Goal: Information Seeking & Learning: Compare options

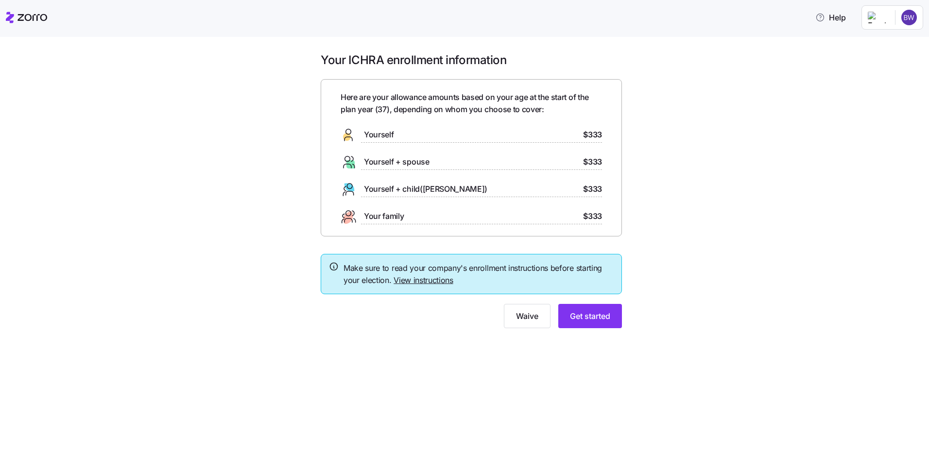
click at [461, 135] on div "Yourself $333" at bounding box center [470, 135] width 261 height 16
click at [408, 279] on link "View instructions" at bounding box center [423, 280] width 60 height 10
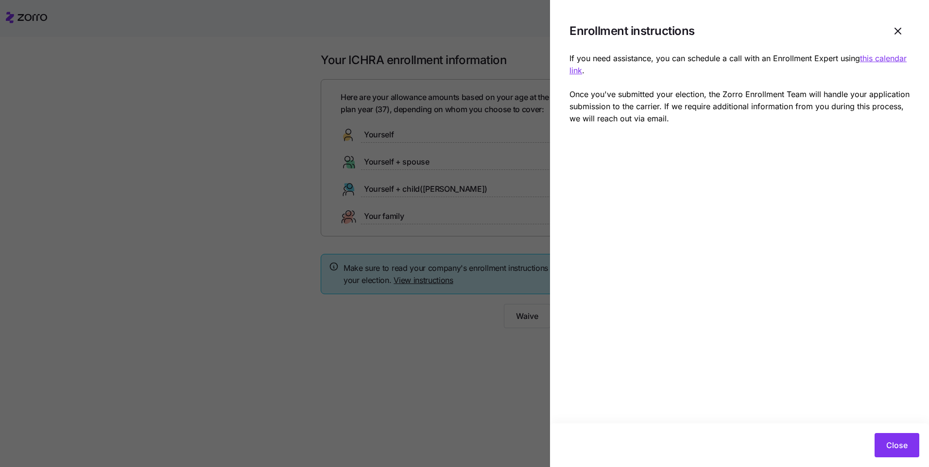
click at [490, 383] on div at bounding box center [464, 233] width 929 height 467
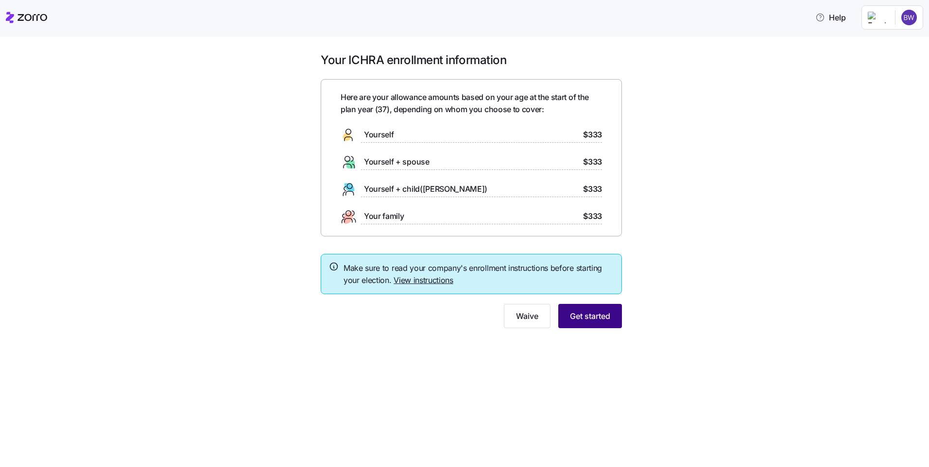
click at [593, 318] on span "Get started" at bounding box center [590, 316] width 40 height 12
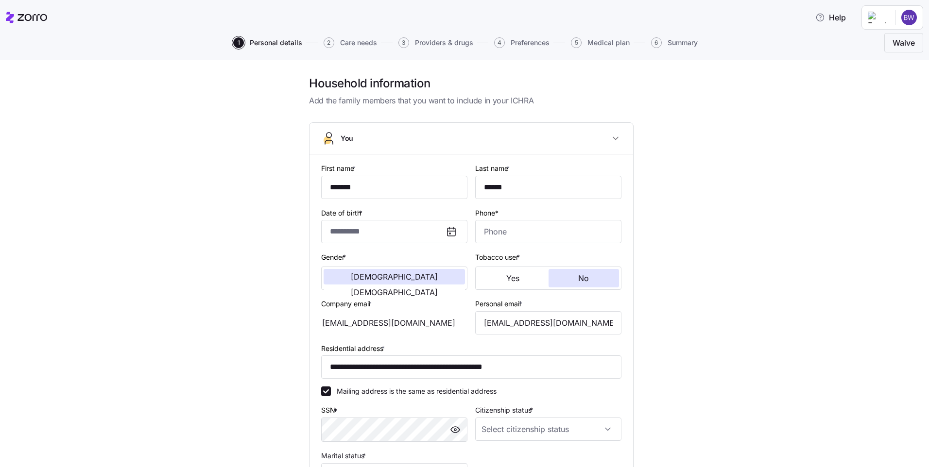
type input "**********"
type input "[PHONE_NUMBER]"
click at [531, 324] on input "[EMAIL_ADDRESS][DOMAIN_NAME]" at bounding box center [548, 322] width 146 height 23
click at [271, 303] on div "**********" at bounding box center [471, 339] width 888 height 526
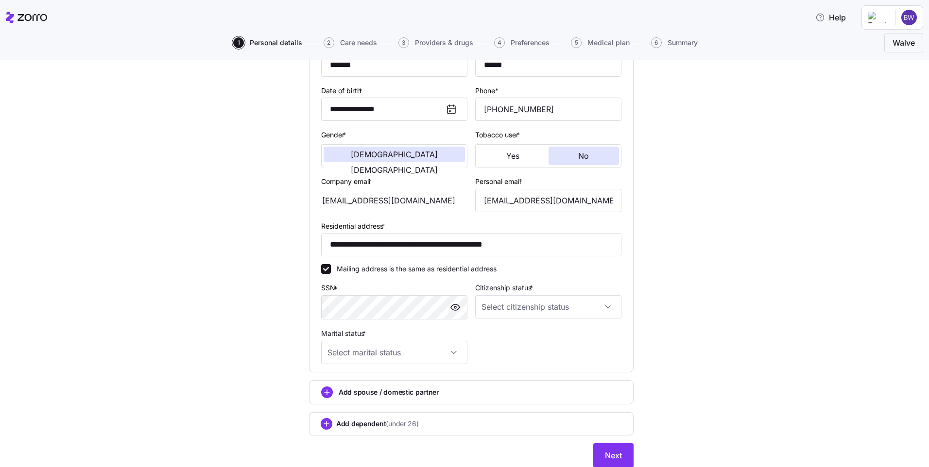
scroll to position [158, 0]
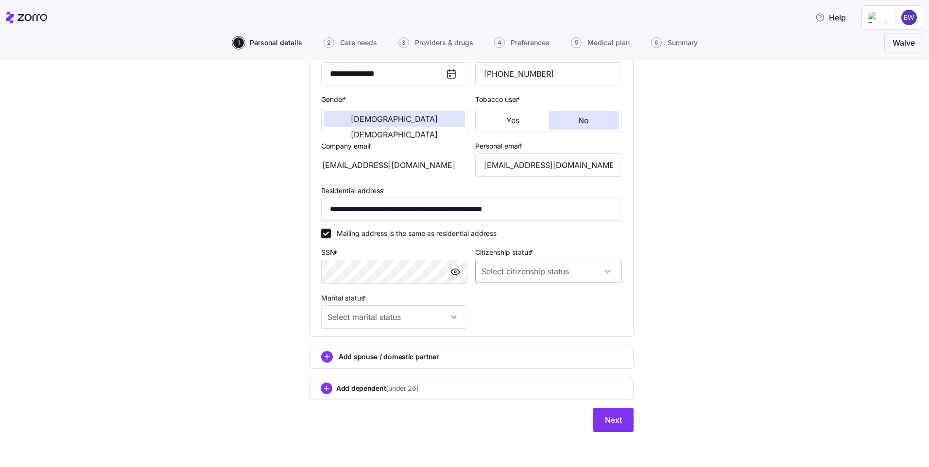
click at [498, 263] on input "Citizenship status *" at bounding box center [548, 271] width 146 height 23
click at [25, 276] on div "**********" at bounding box center [464, 263] width 929 height 407
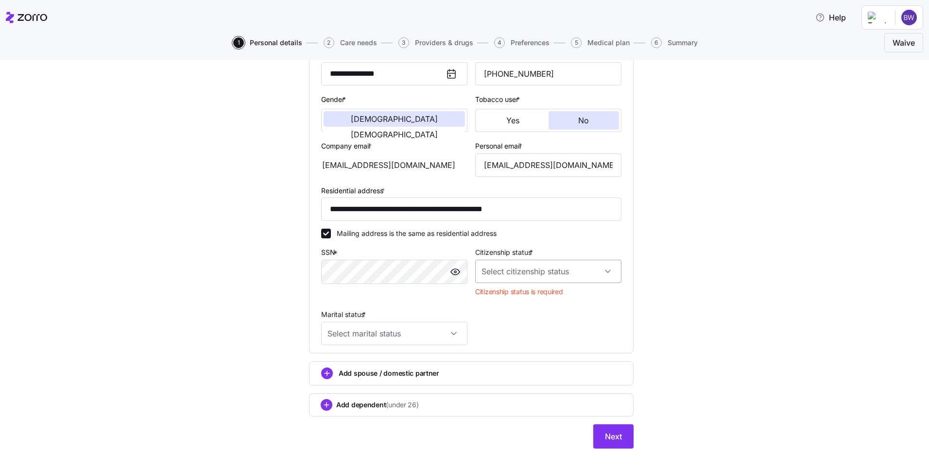
click at [515, 274] on input "Citizenship status *" at bounding box center [548, 271] width 146 height 23
click at [504, 302] on span "[DEMOGRAPHIC_DATA] citizen" at bounding box center [532, 301] width 99 height 11
type input "[DEMOGRAPHIC_DATA] citizen"
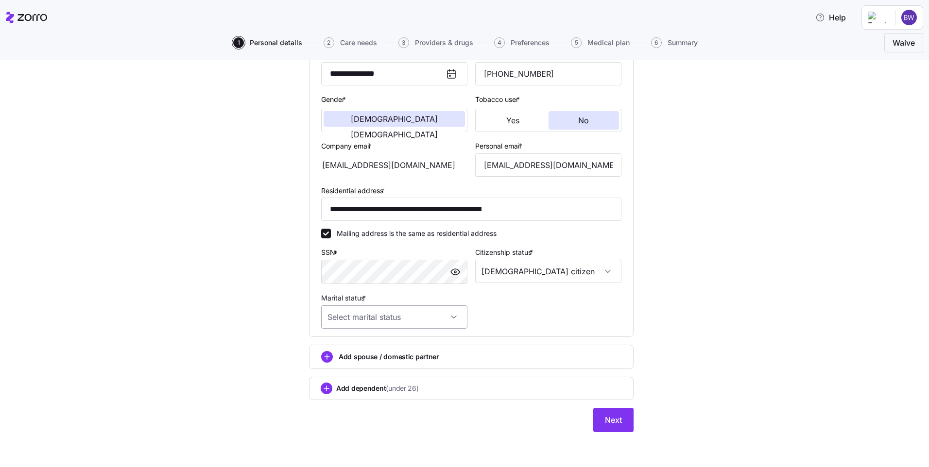
click at [438, 320] on input "Marital status *" at bounding box center [394, 316] width 146 height 23
click at [380, 374] on div "Married" at bounding box center [391, 366] width 138 height 20
type input "Married"
click at [560, 388] on div "Add dependent (under 26)" at bounding box center [471, 389] width 301 height 12
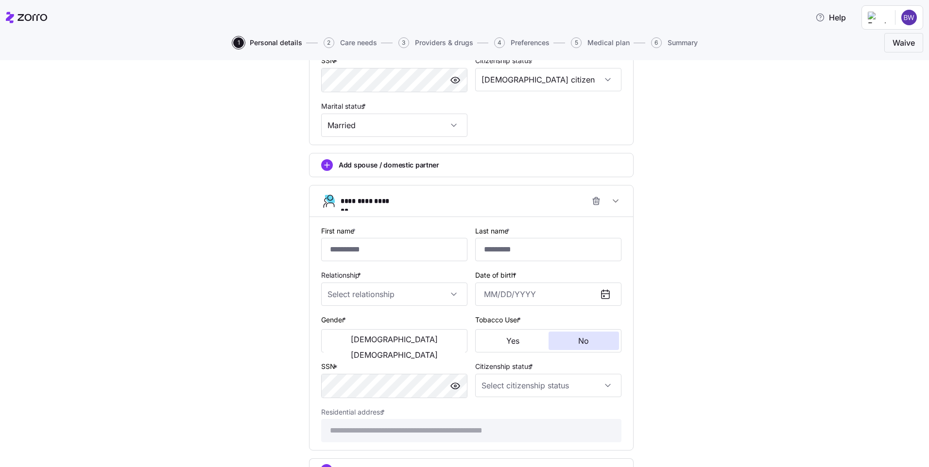
scroll to position [270, 0]
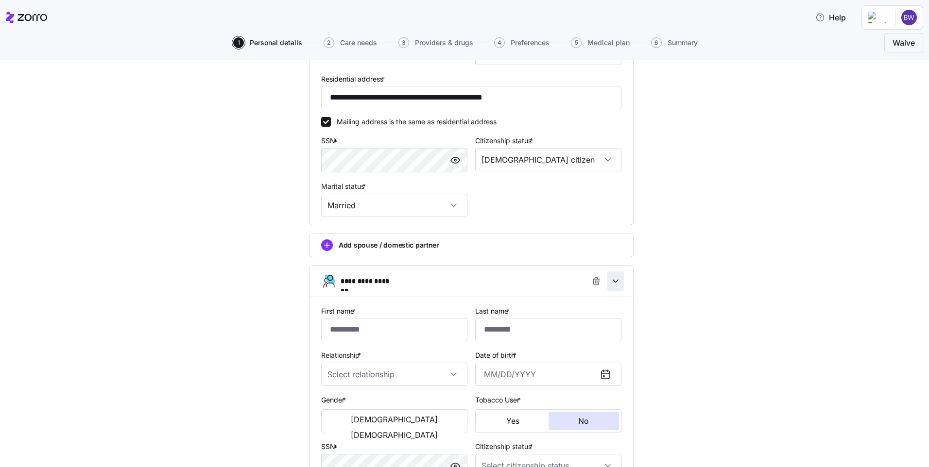
click at [613, 281] on icon "button" at bounding box center [615, 281] width 5 height 2
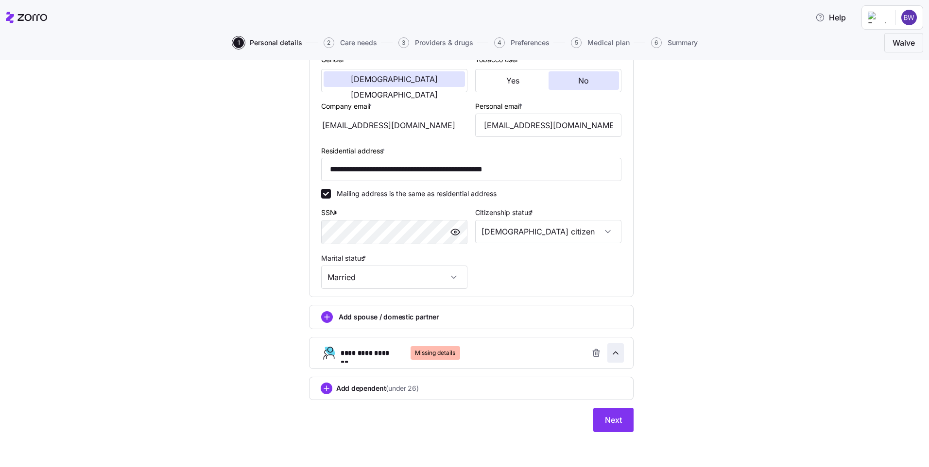
scroll to position [198, 0]
click at [593, 351] on icon "button" at bounding box center [596, 351] width 6 height 0
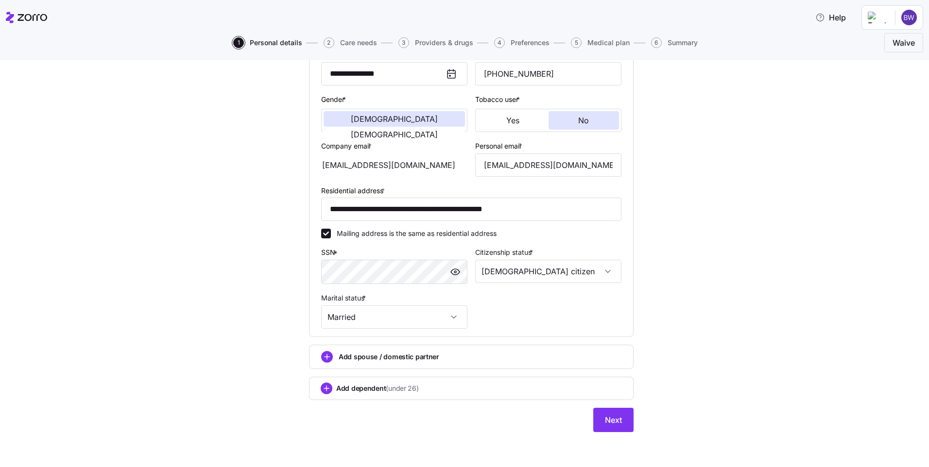
scroll to position [158, 0]
click at [610, 415] on span "Next" at bounding box center [613, 420] width 17 height 12
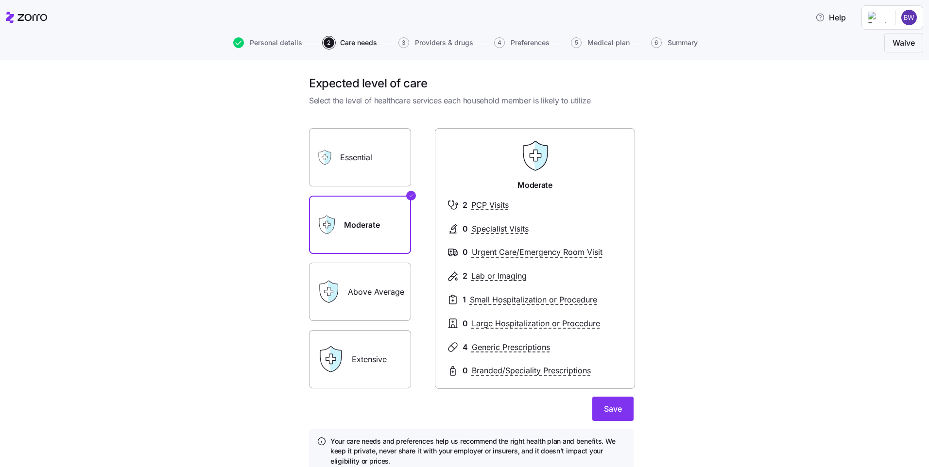
click at [364, 274] on label "Above Average" at bounding box center [360, 292] width 102 height 58
click at [0, 0] on input "Above Average" at bounding box center [0, 0] width 0 height 0
click at [364, 241] on label "Moderate" at bounding box center [360, 225] width 102 height 58
click at [0, 0] on input "Moderate" at bounding box center [0, 0] width 0 height 0
click at [366, 165] on label "Essential" at bounding box center [360, 157] width 102 height 58
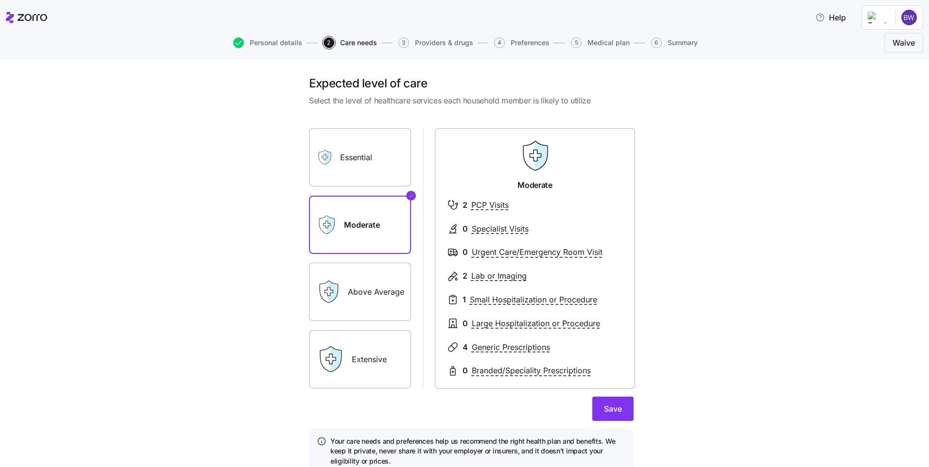
click at [0, 0] on input "Essential" at bounding box center [0, 0] width 0 height 0
click at [358, 220] on label "Moderate" at bounding box center [360, 225] width 102 height 58
click at [0, 0] on input "Moderate" at bounding box center [0, 0] width 0 height 0
click at [359, 153] on label "Essential" at bounding box center [360, 157] width 102 height 58
click at [0, 0] on input "Essential" at bounding box center [0, 0] width 0 height 0
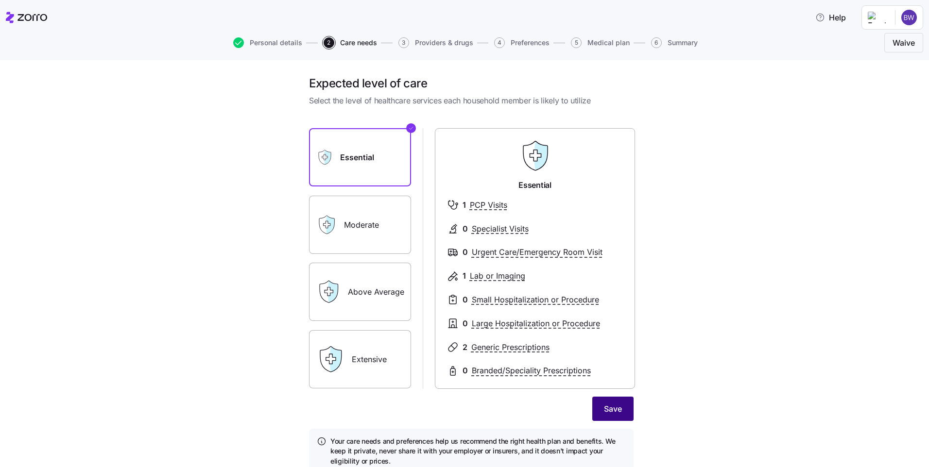
click at [613, 412] on span "Save" at bounding box center [613, 409] width 18 height 12
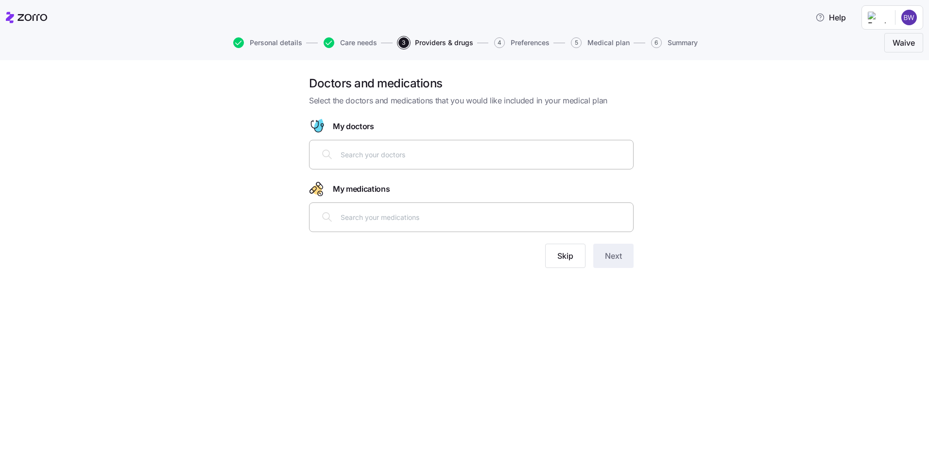
click at [417, 221] on input "text" at bounding box center [483, 217] width 287 height 11
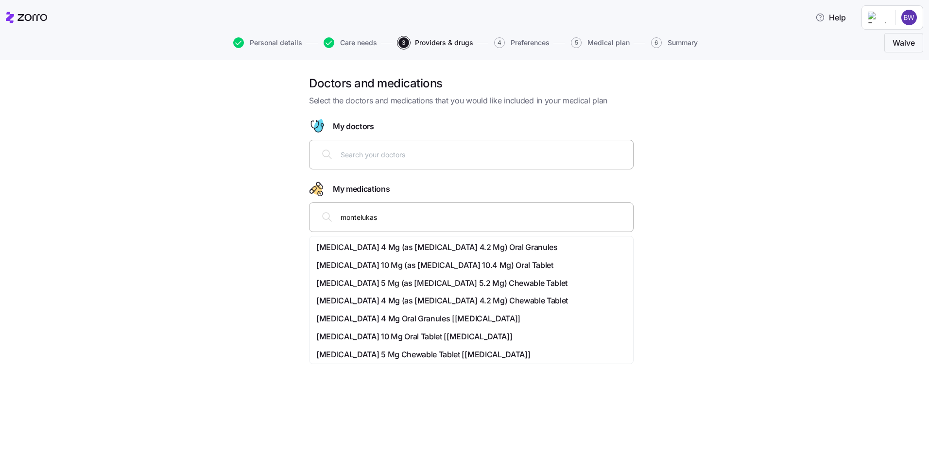
type input "[MEDICAL_DATA]"
click at [453, 272] on div "[MEDICAL_DATA] 10 Mg (as [MEDICAL_DATA] 10.4 Mg) Oral Tablet" at bounding box center [471, 265] width 320 height 18
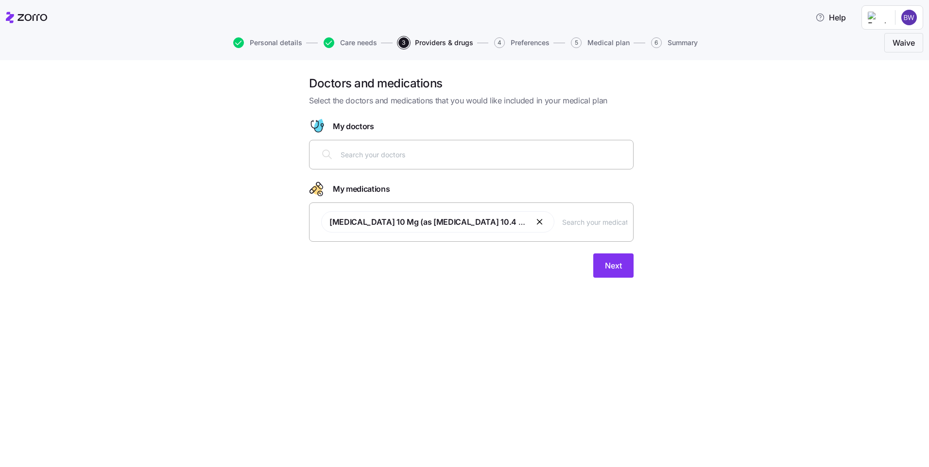
click at [590, 221] on input "text" at bounding box center [594, 222] width 65 height 11
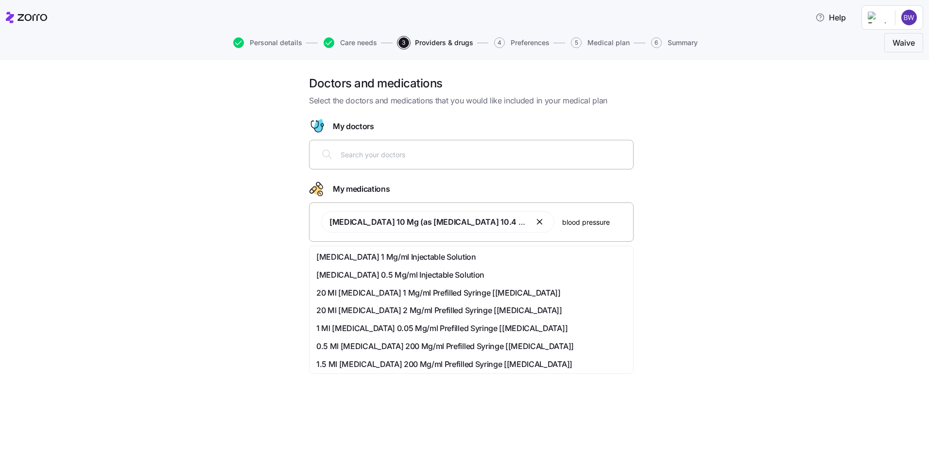
drag, startPoint x: 615, startPoint y: 223, endPoint x: 562, endPoint y: 225, distance: 53.0
click at [562, 225] on input "blood pressure" at bounding box center [594, 222] width 65 height 11
click at [616, 227] on input "blood pressure" at bounding box center [594, 222] width 65 height 11
drag, startPoint x: 572, startPoint y: 226, endPoint x: 555, endPoint y: 228, distance: 17.1
click at [555, 228] on div "[MEDICAL_DATA] 10 Mg (as [MEDICAL_DATA] 10.4 Mg) Oral Tablet blood pressure" at bounding box center [471, 221] width 312 height 33
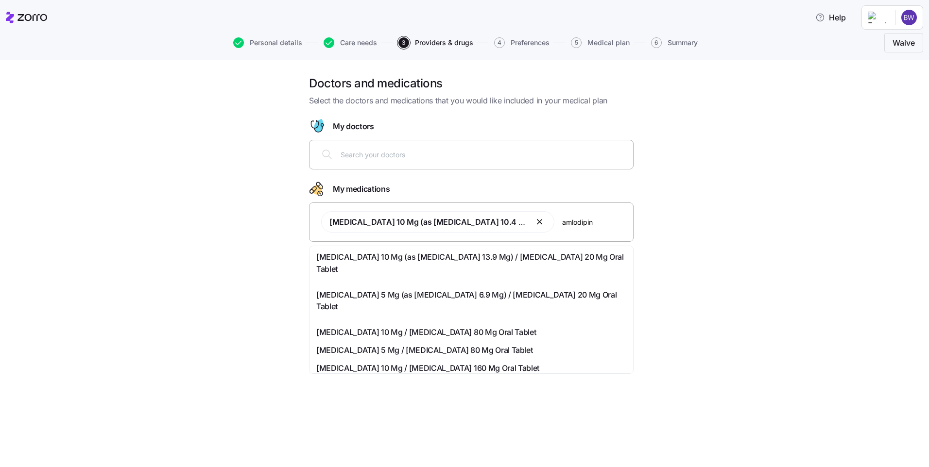
type input "[MEDICAL_DATA]"
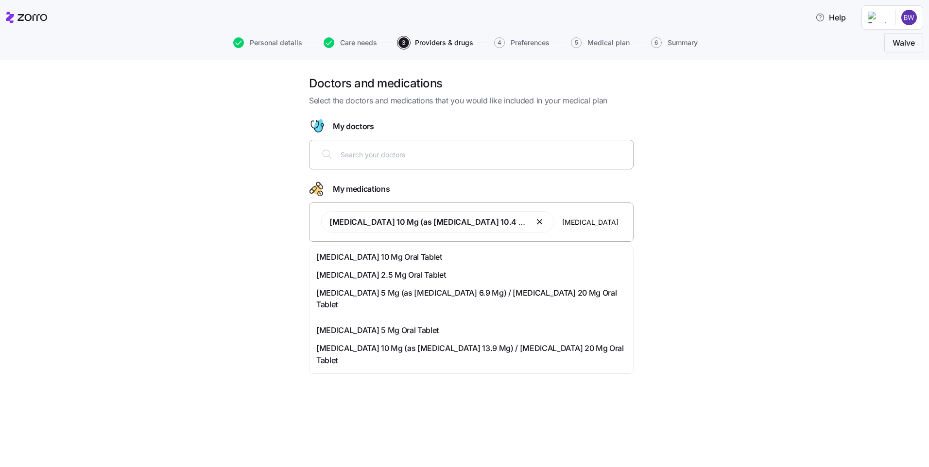
click at [408, 259] on span "[MEDICAL_DATA] 10 Mg Oral Tablet" at bounding box center [379, 257] width 126 height 12
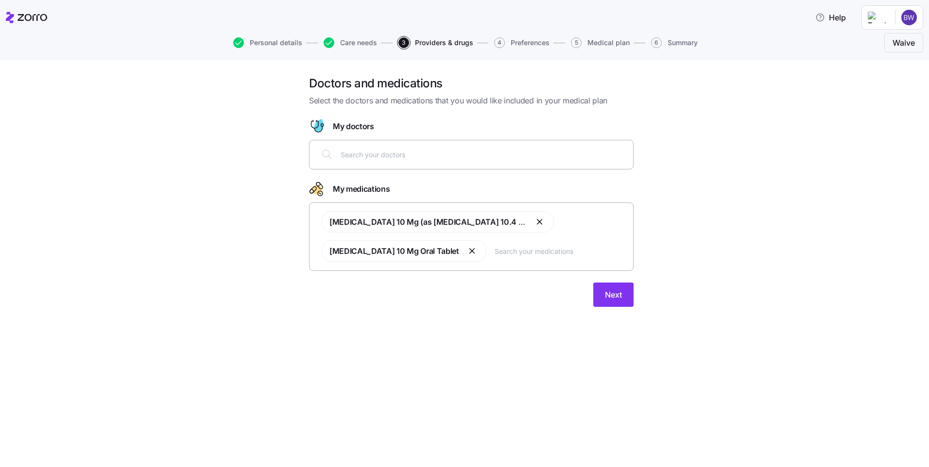
click at [412, 160] on input "text" at bounding box center [483, 154] width 287 height 11
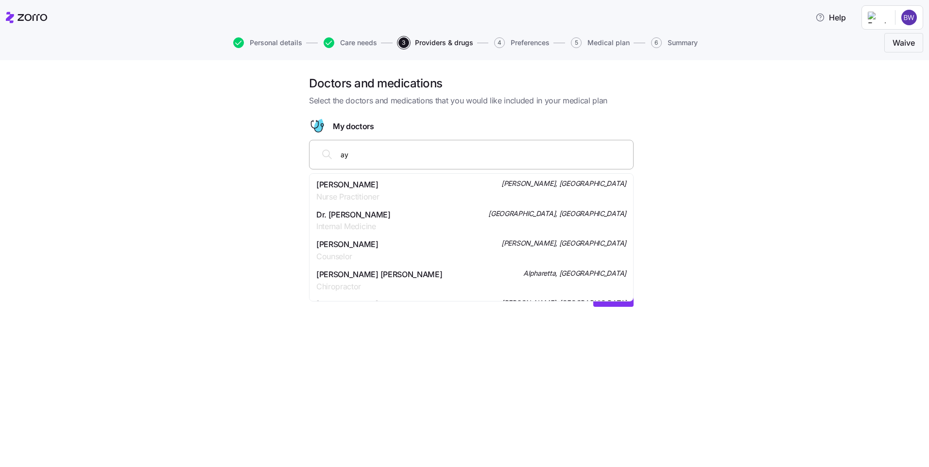
type input "a"
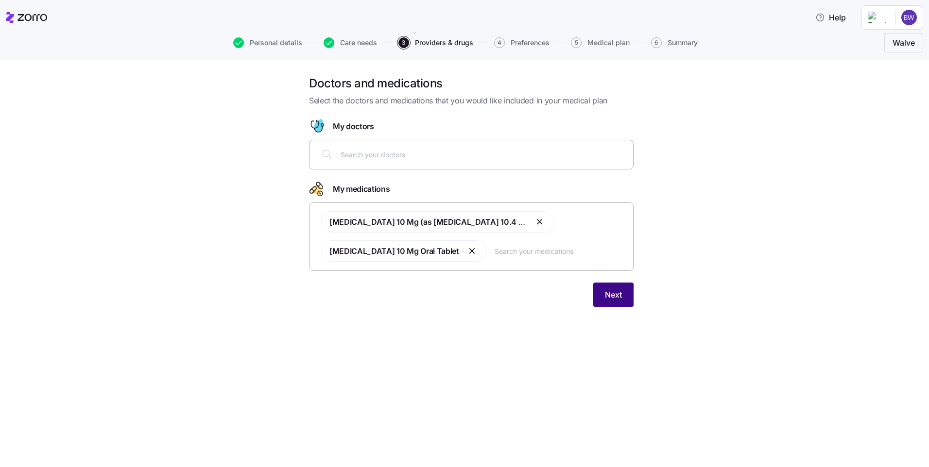
click at [620, 301] on button "Next" at bounding box center [613, 295] width 40 height 24
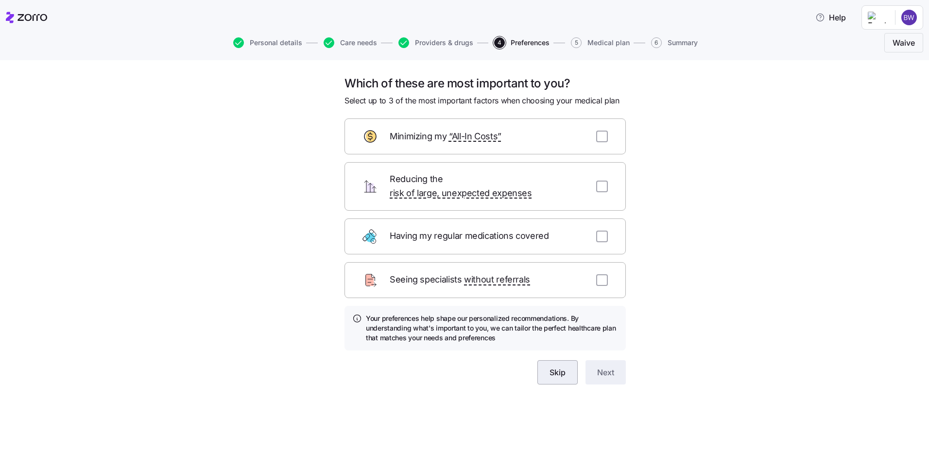
click at [559, 367] on span "Skip" at bounding box center [557, 373] width 16 height 12
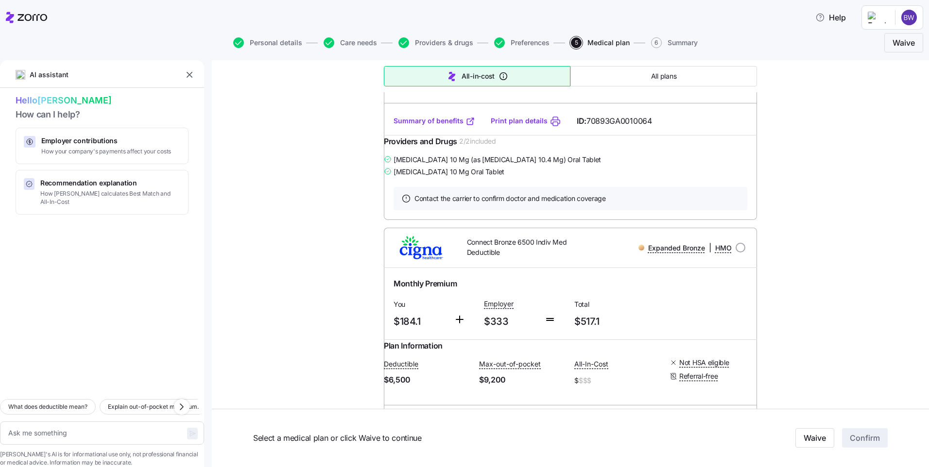
scroll to position [13002, 0]
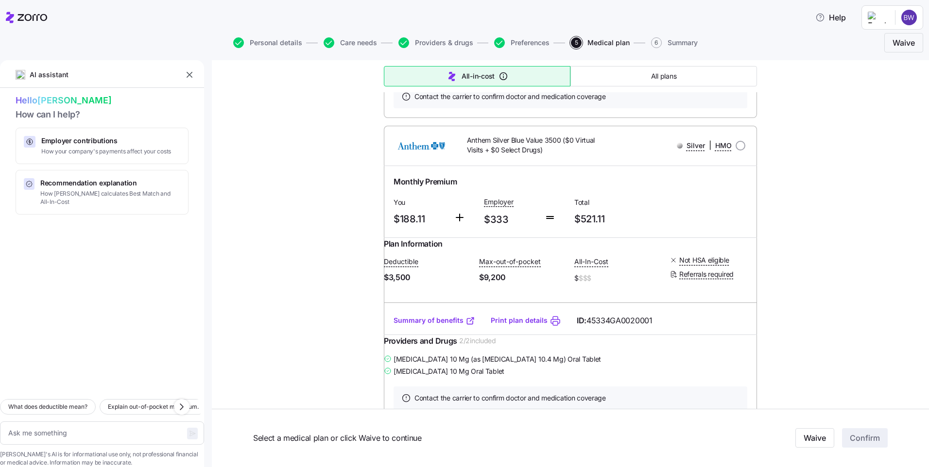
scroll to position [13326, 0]
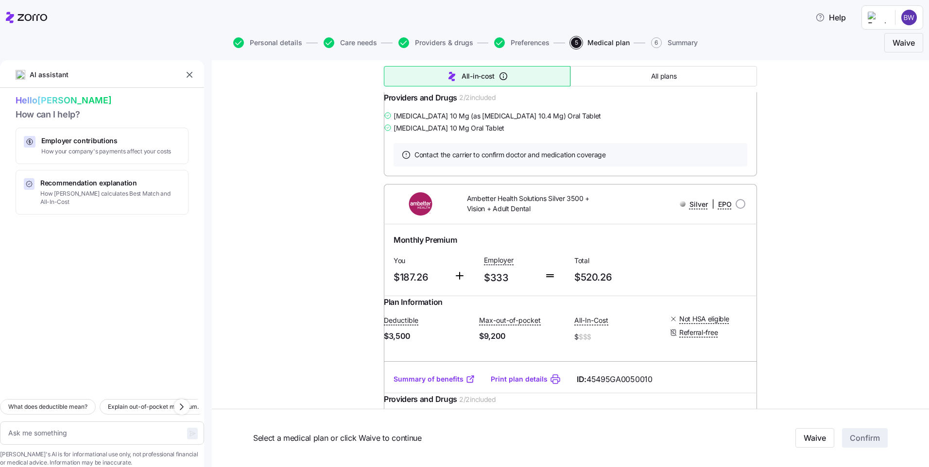
type textarea "x"
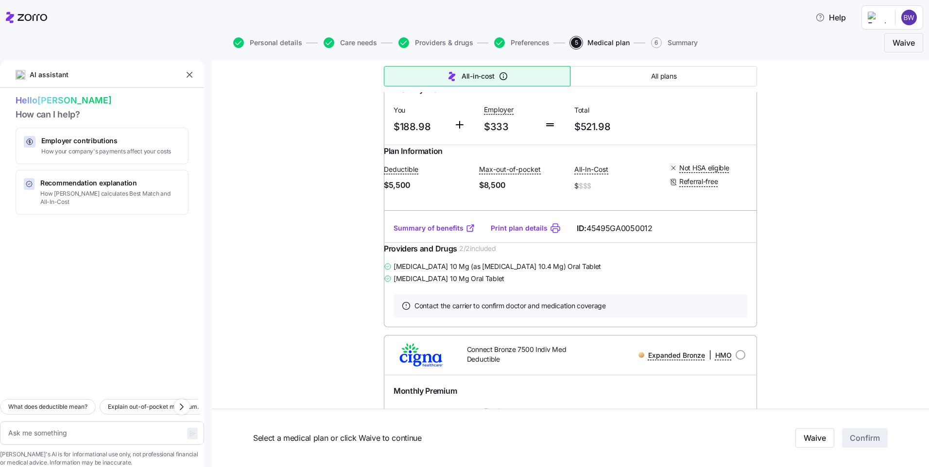
scroll to position [14621, 0]
radio input "true"
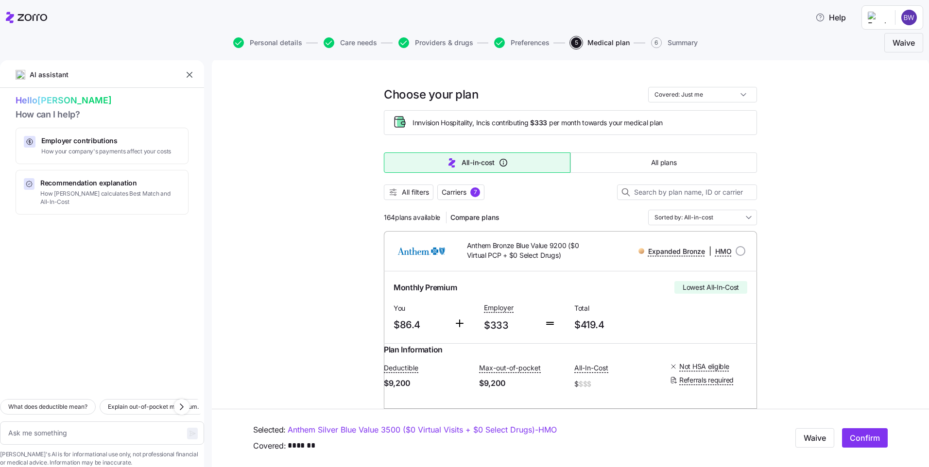
scroll to position [0, 0]
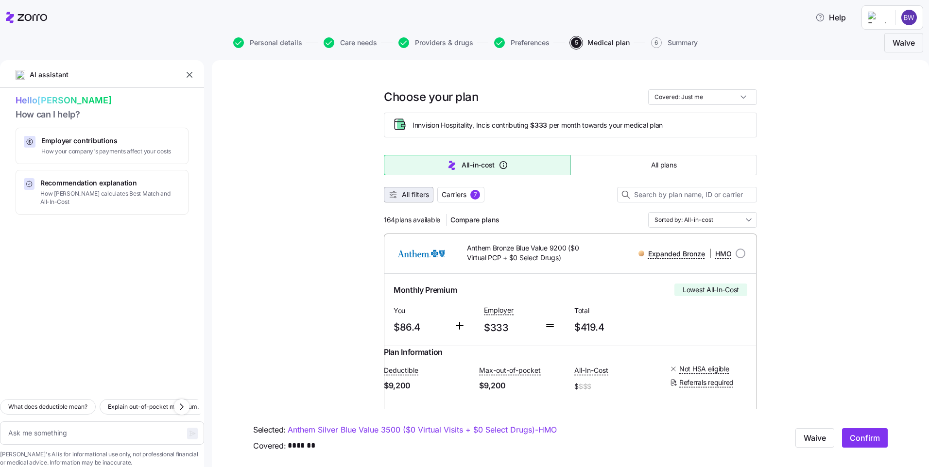
click at [418, 199] on span "All filters" at bounding box center [415, 195] width 27 height 10
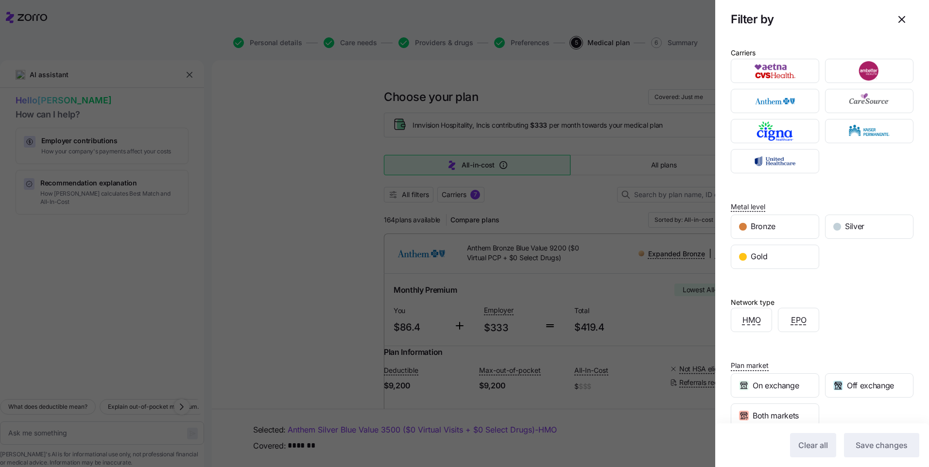
click at [535, 194] on div at bounding box center [464, 233] width 929 height 467
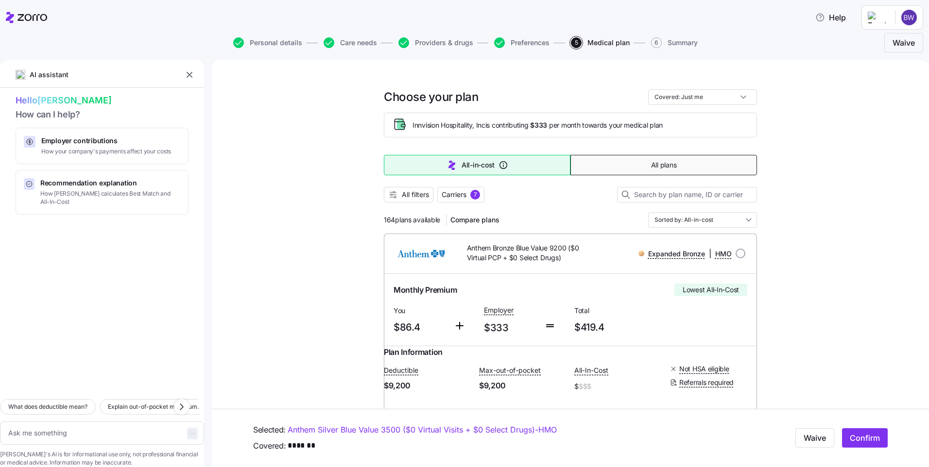
click at [652, 169] on span "All plans" at bounding box center [663, 165] width 25 height 10
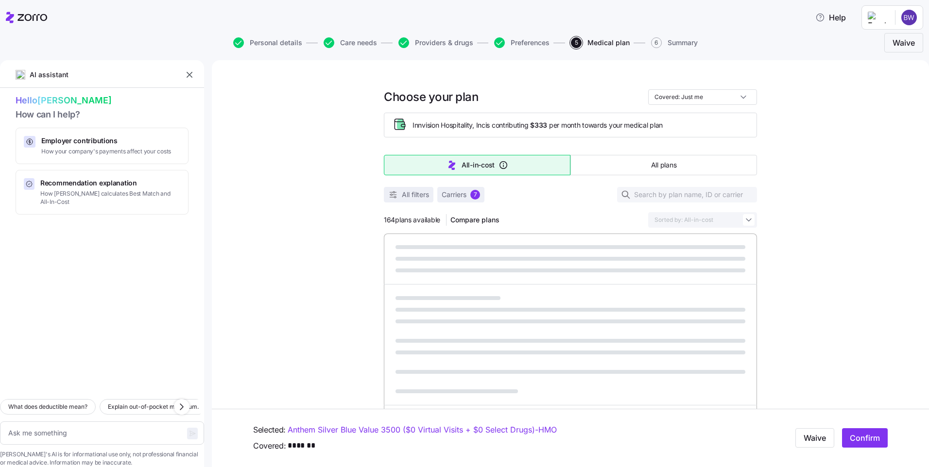
type textarea "x"
type input "Sorted by: Premium"
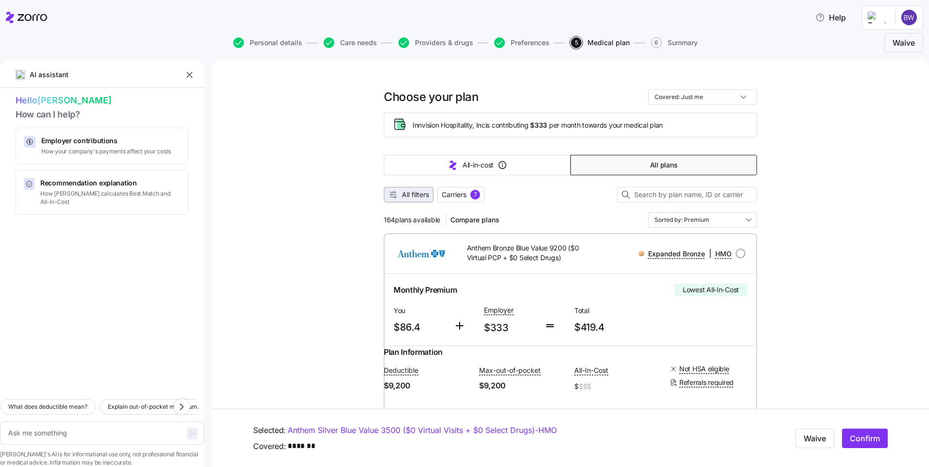
click at [402, 197] on span "All filters" at bounding box center [415, 195] width 27 height 10
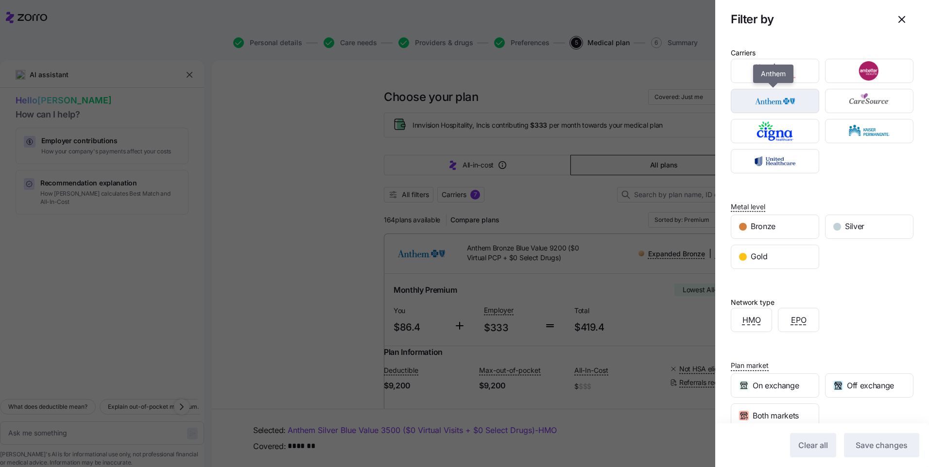
click at [769, 104] on img "button" at bounding box center [774, 100] width 71 height 19
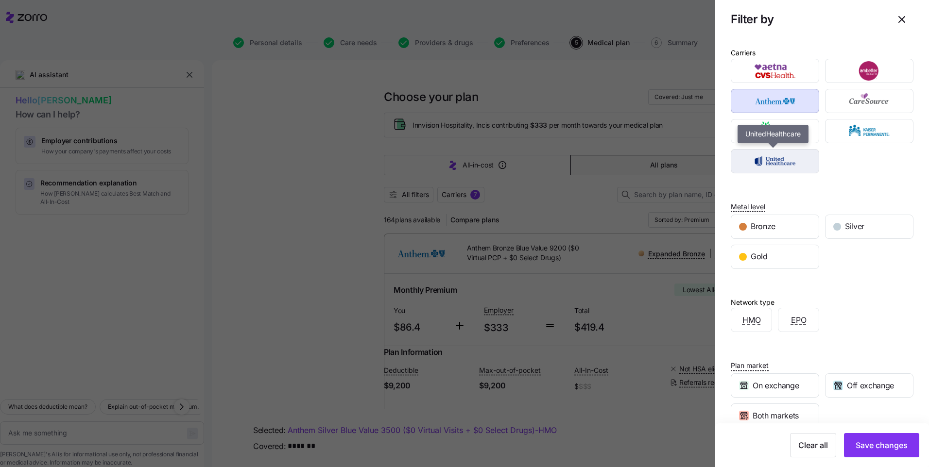
click at [753, 160] on img "button" at bounding box center [774, 161] width 71 height 19
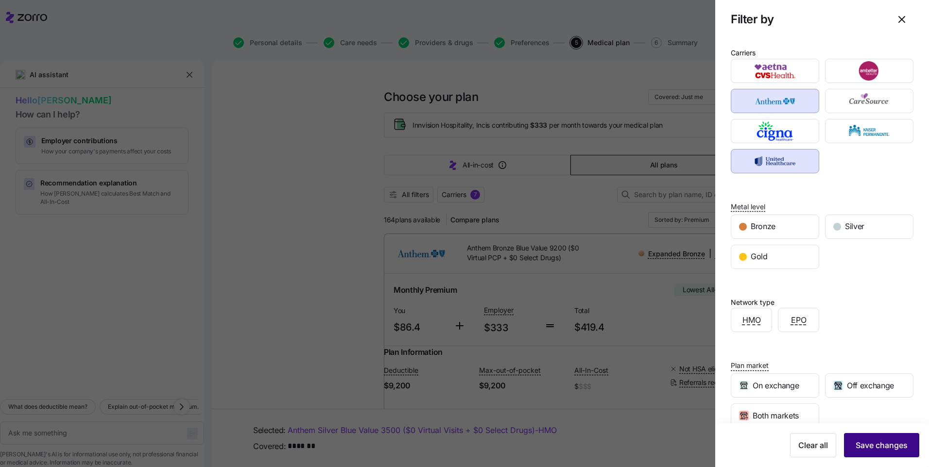
click at [855, 447] on span "Save changes" at bounding box center [881, 446] width 52 height 12
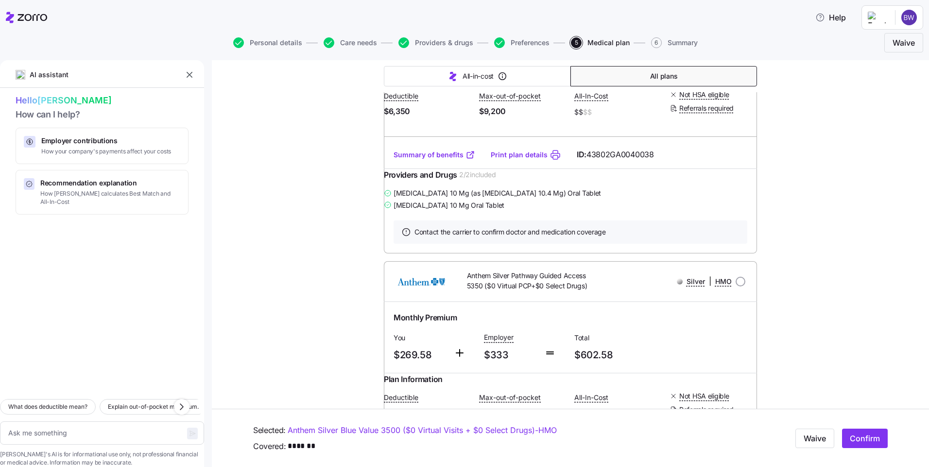
scroll to position [4102, 0]
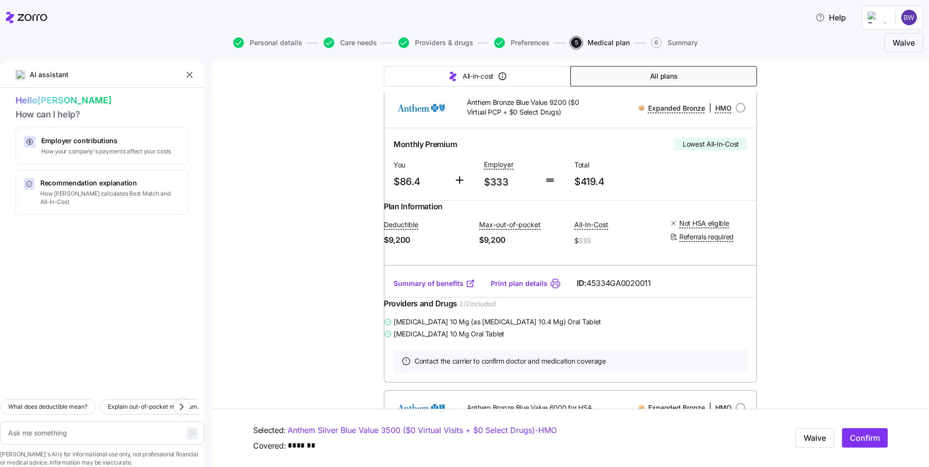
scroll to position [0, 0]
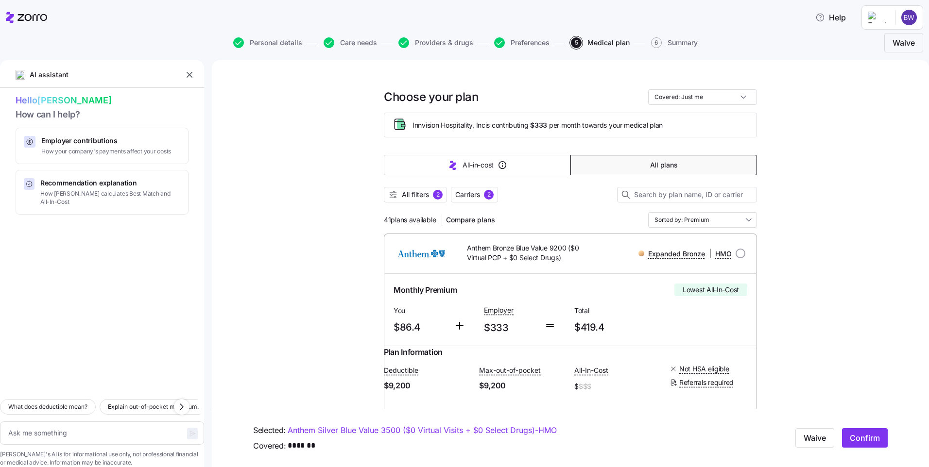
click at [909, 21] on html "Help Personal details Care needs Providers & drugs Preferences 5 Medical plan 6…" at bounding box center [464, 230] width 929 height 461
click at [892, 44] on div "My settings" at bounding box center [889, 43] width 51 height 11
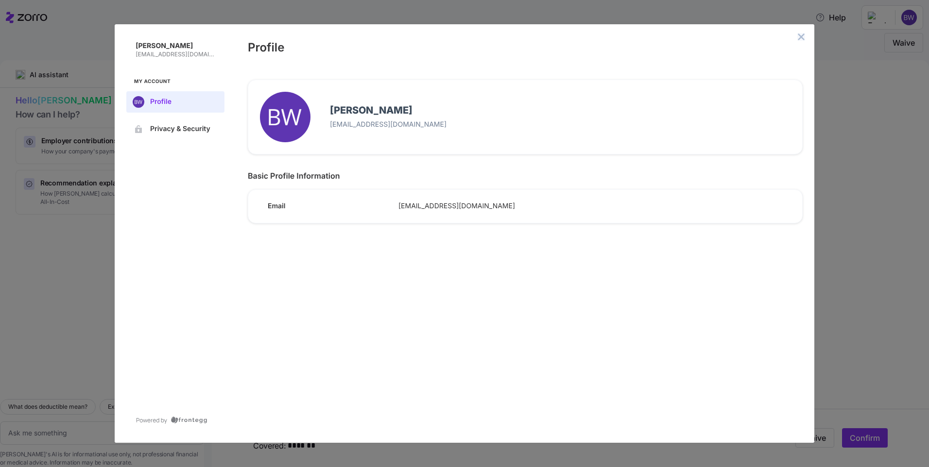
click at [800, 37] on icon "close admin-box" at bounding box center [801, 37] width 6 height 6
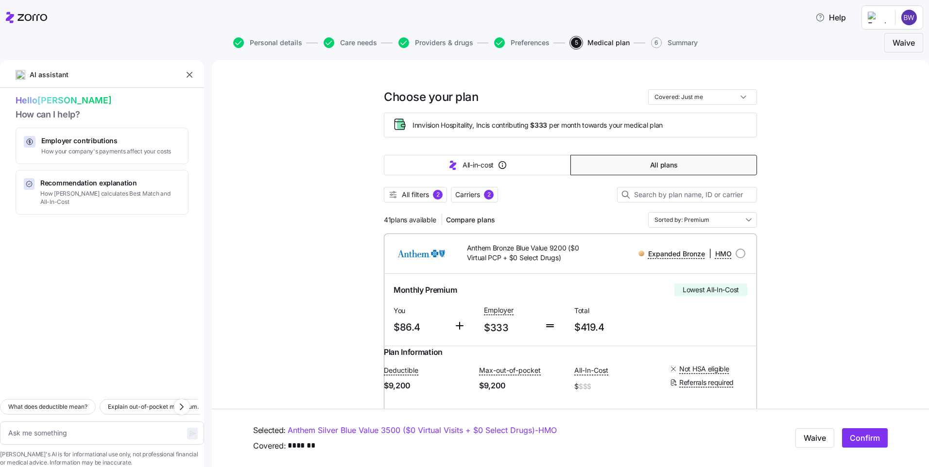
type textarea "x"
drag, startPoint x: 184, startPoint y: 75, endPoint x: 178, endPoint y: 90, distance: 15.9
click at [184, 75] on button "button" at bounding box center [190, 75] width 14 height 14
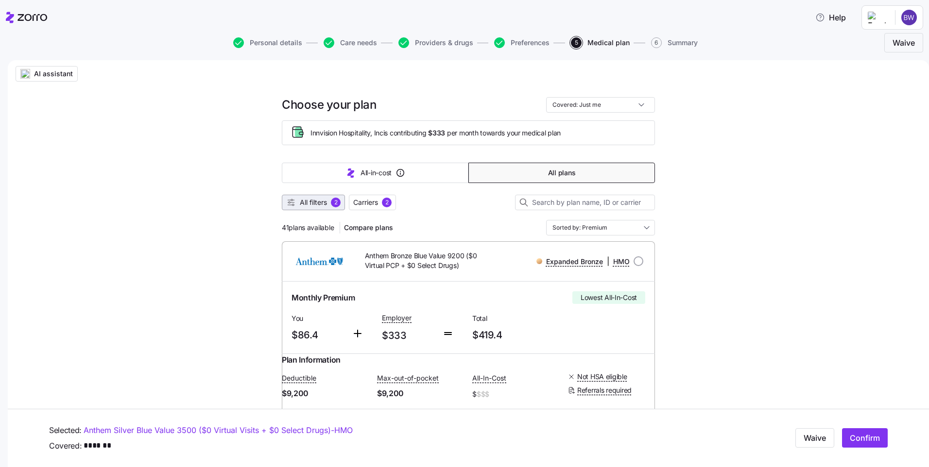
click at [301, 203] on span "All filters" at bounding box center [313, 203] width 27 height 10
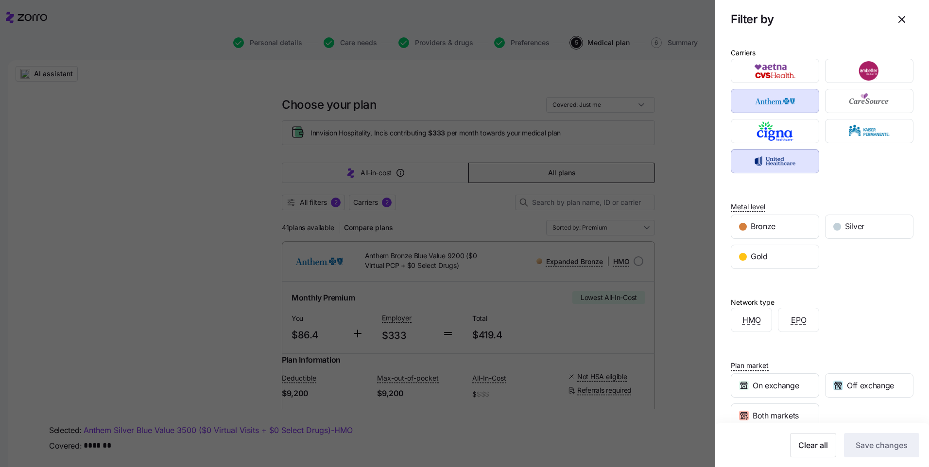
click at [676, 245] on div at bounding box center [464, 233] width 929 height 467
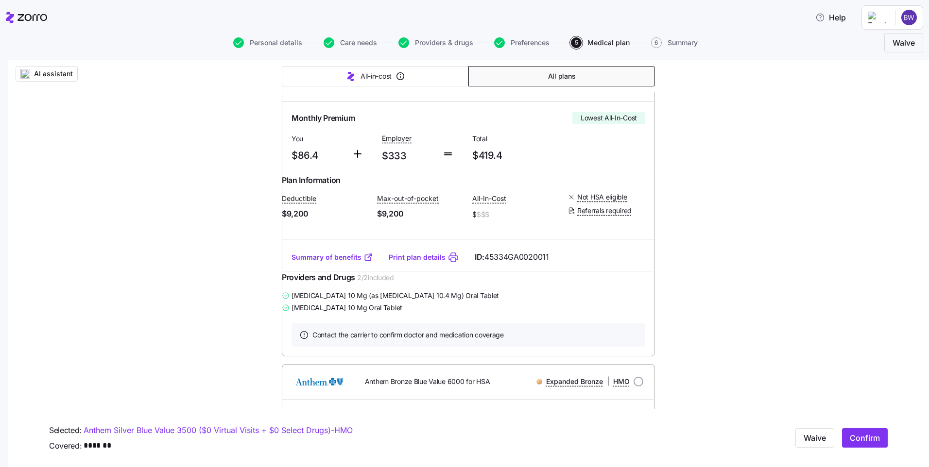
scroll to position [81, 0]
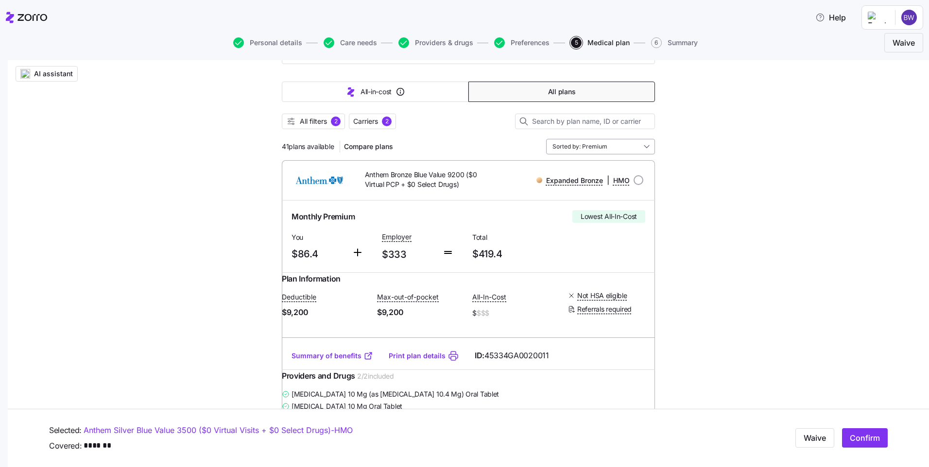
click at [624, 146] on input "Sorted by: Premium" at bounding box center [600, 147] width 109 height 16
click at [363, 147] on span "Compare plans" at bounding box center [368, 147] width 49 height 10
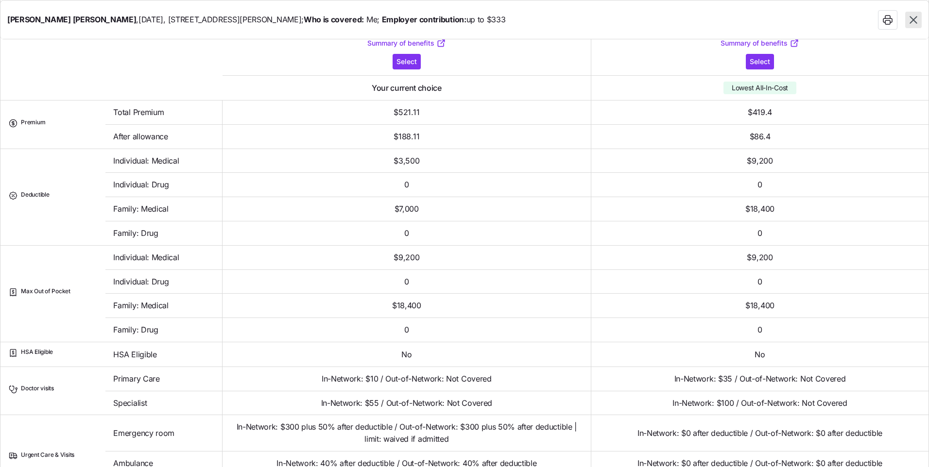
scroll to position [0, 0]
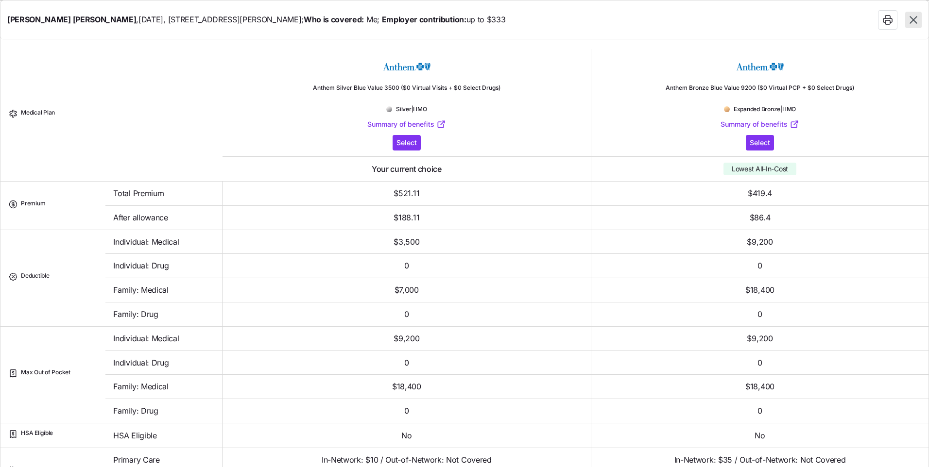
click at [919, 19] on button "button" at bounding box center [913, 20] width 17 height 17
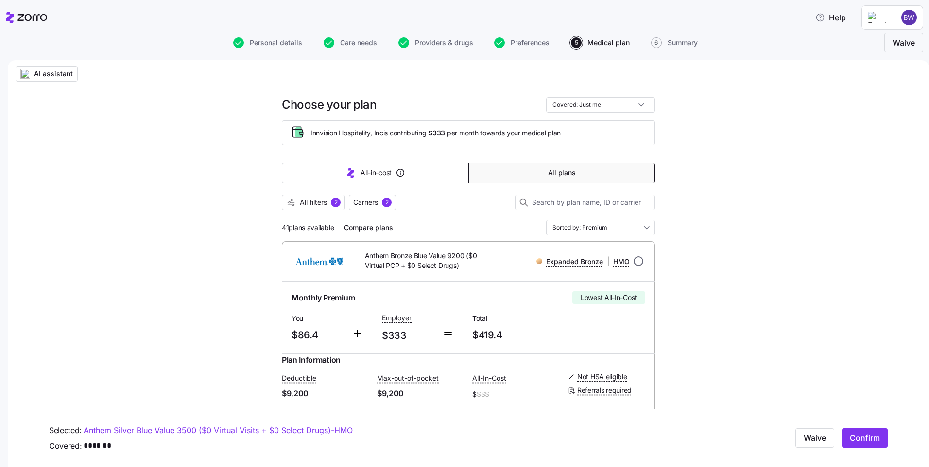
click at [633, 262] on input "radio" at bounding box center [638, 261] width 10 height 10
radio input "true"
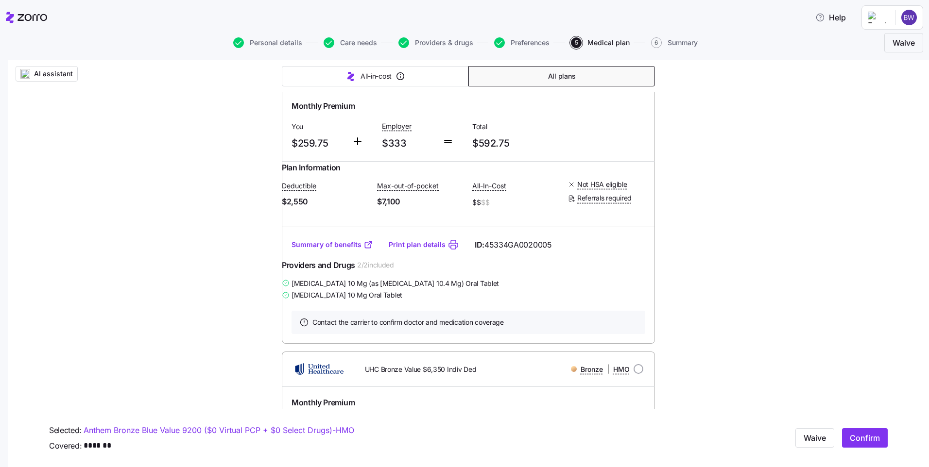
scroll to position [3724, 0]
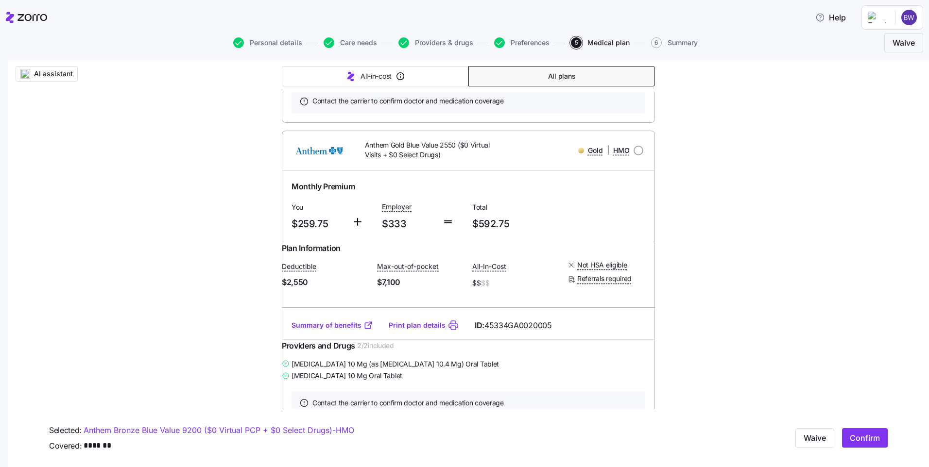
radio input "true"
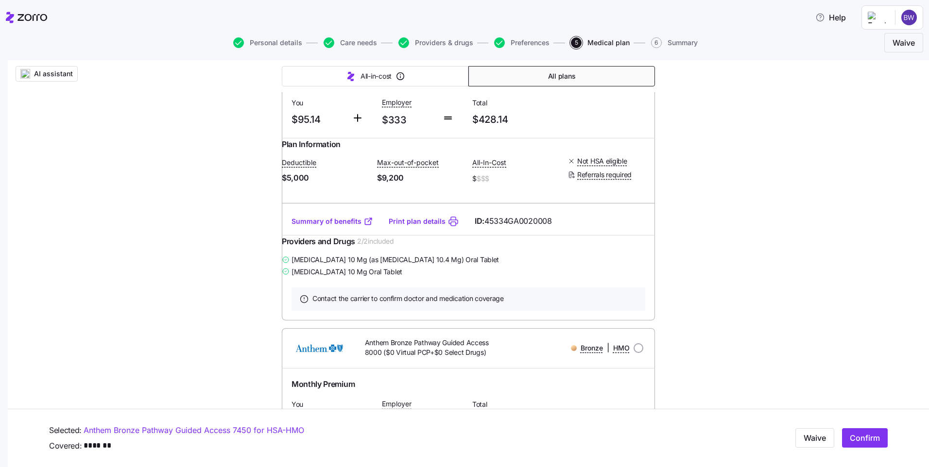
scroll to position [0, 0]
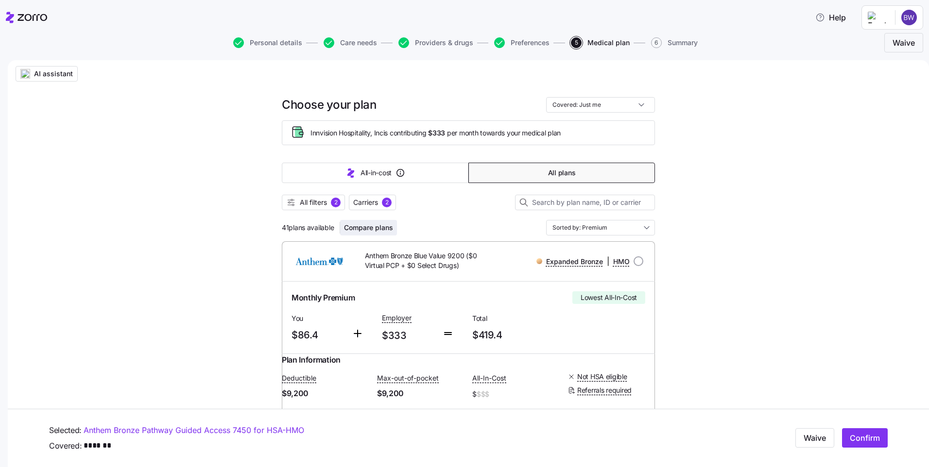
click at [359, 228] on span "Compare plans" at bounding box center [368, 228] width 49 height 10
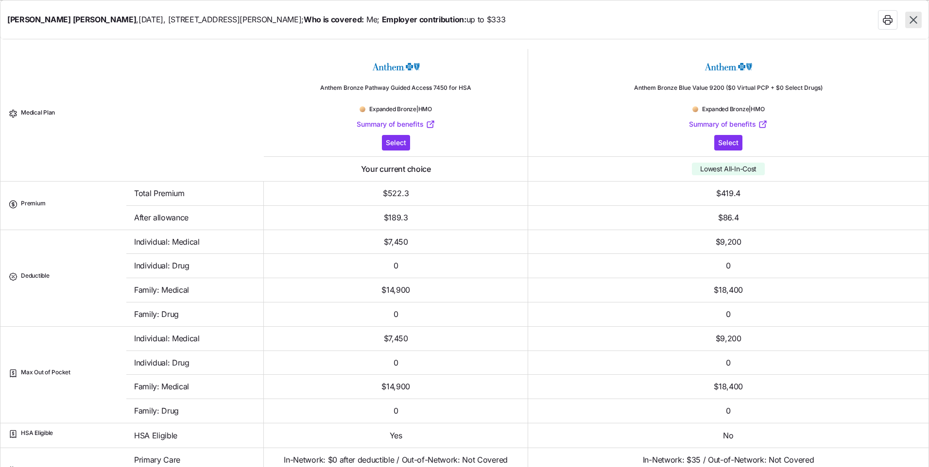
drag, startPoint x: 915, startPoint y: 19, endPoint x: 883, endPoint y: 38, distance: 37.7
click at [915, 19] on icon "button" at bounding box center [913, 20] width 13 height 13
